Goal: Check status: Check status

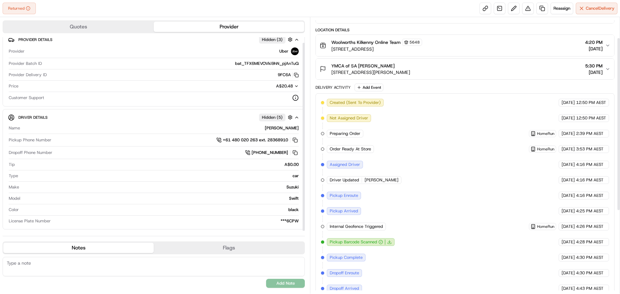
scroll to position [164, 0]
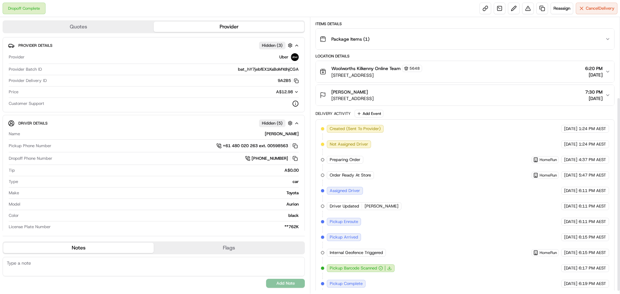
scroll to position [118, 0]
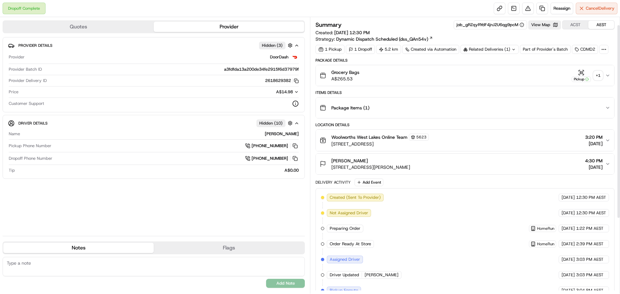
scroll to position [118, 0]
